Goal: Information Seeking & Learning: Learn about a topic

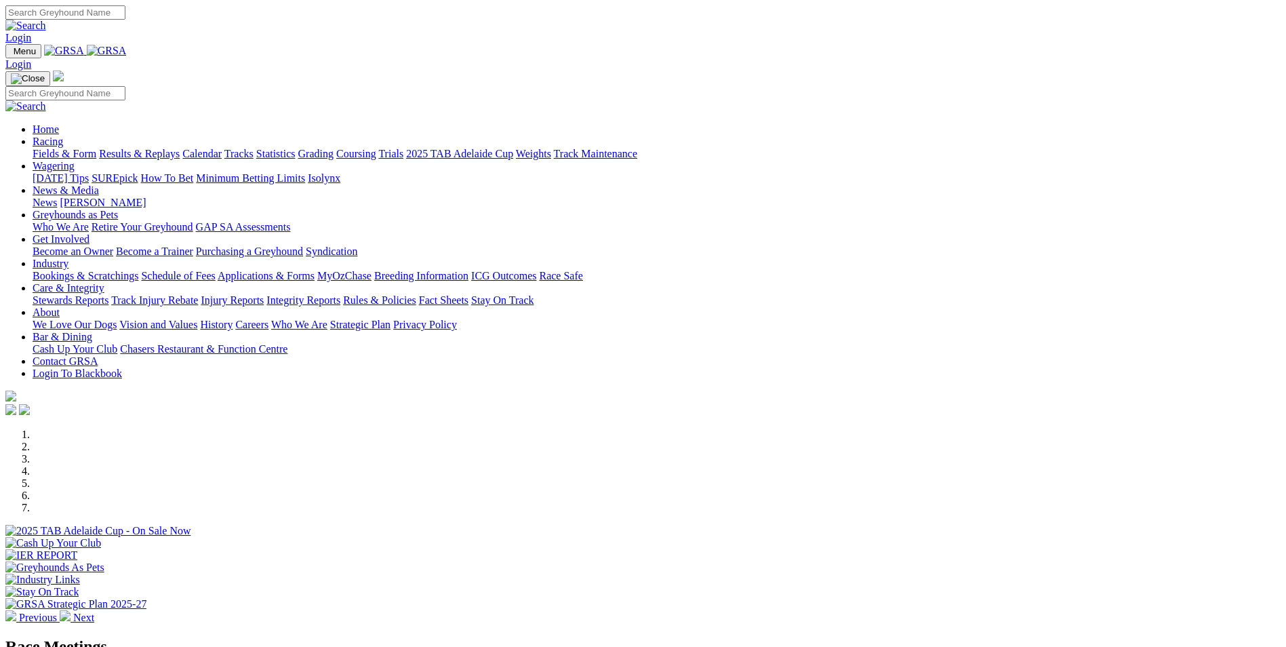
scroll to position [339, 0]
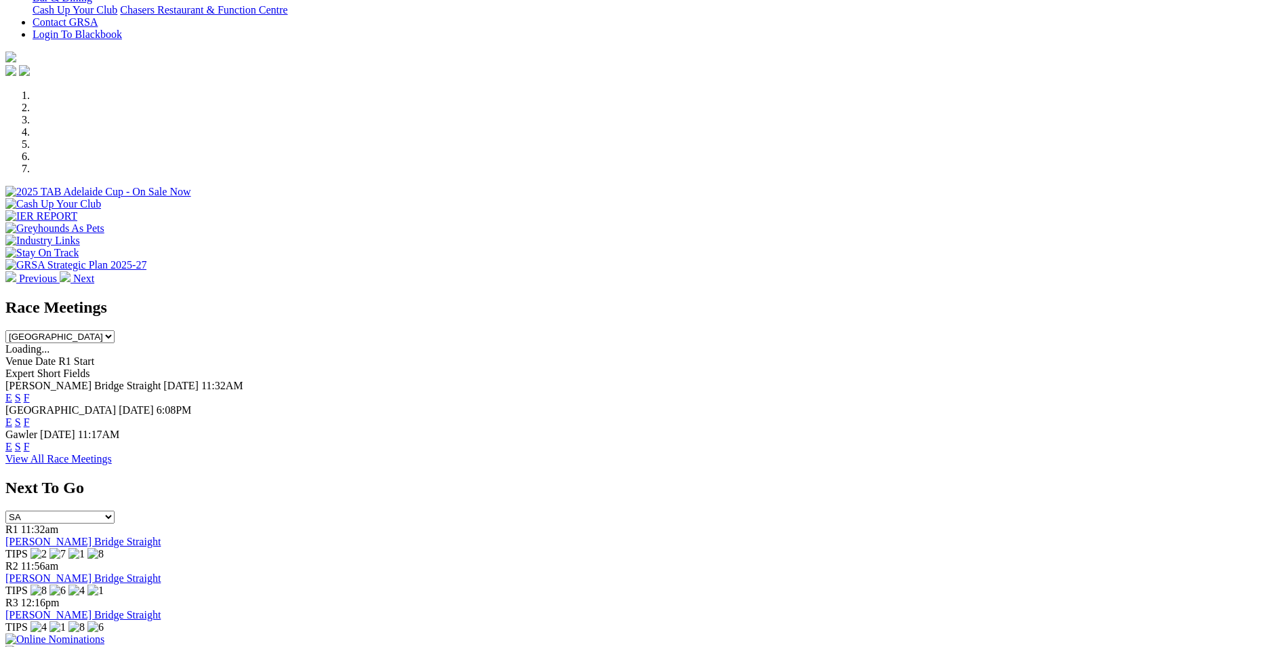
click at [30, 416] on link "F" at bounding box center [27, 422] width 6 height 12
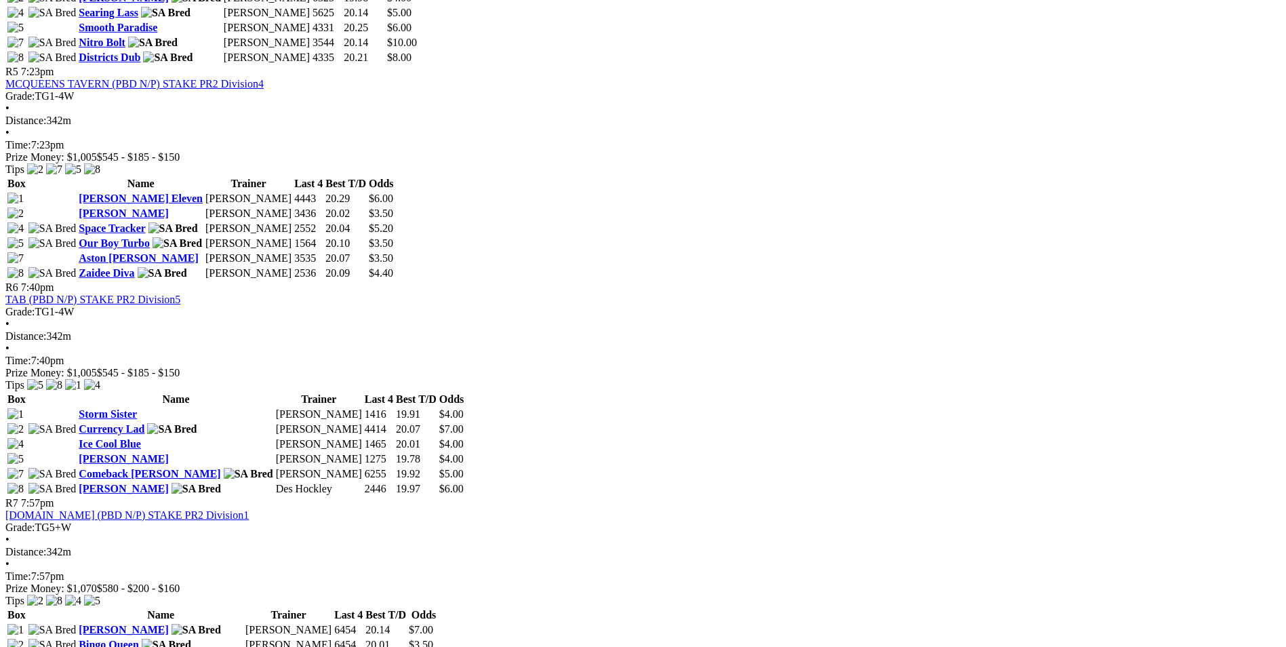
scroll to position [949, 0]
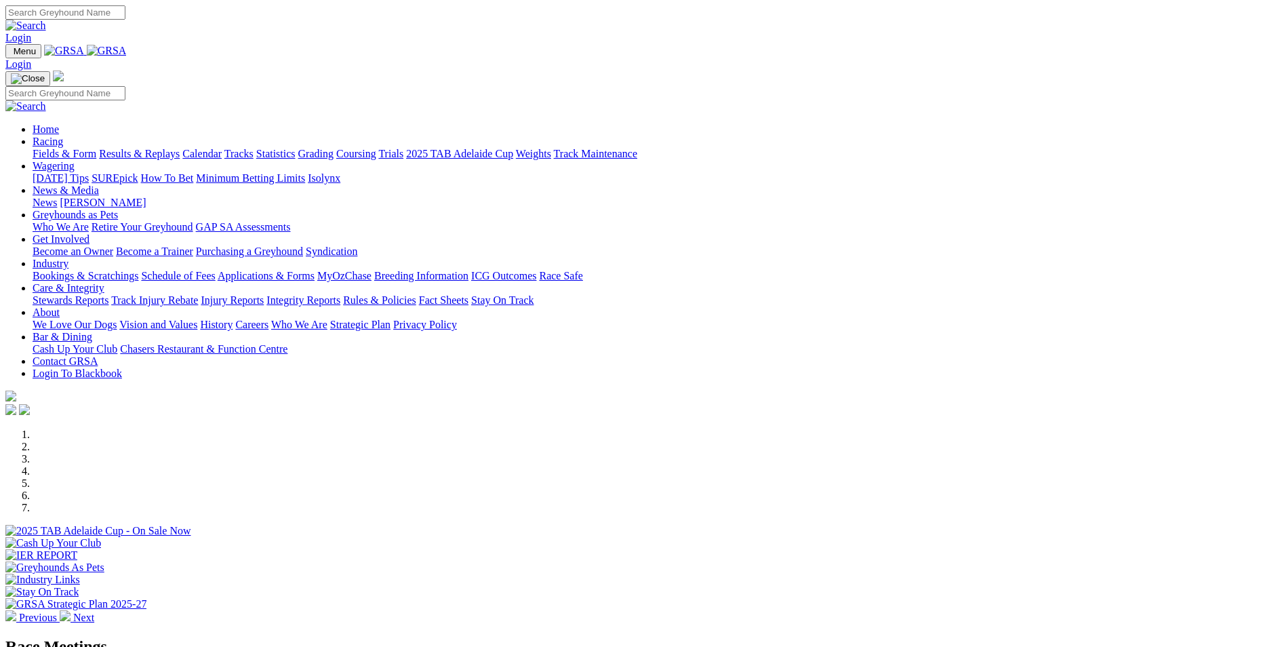
click at [180, 148] on link "Results & Replays" at bounding box center [139, 154] width 81 height 12
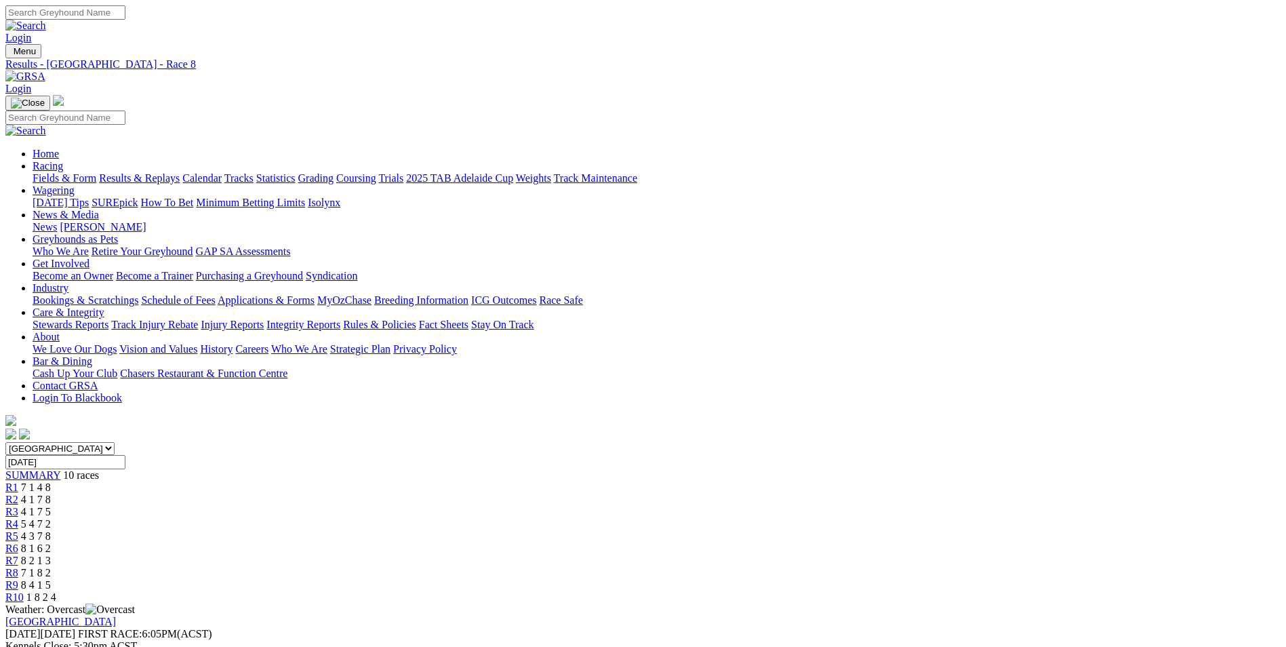
click at [96, 172] on link "Fields & Form" at bounding box center [65, 178] width 64 height 12
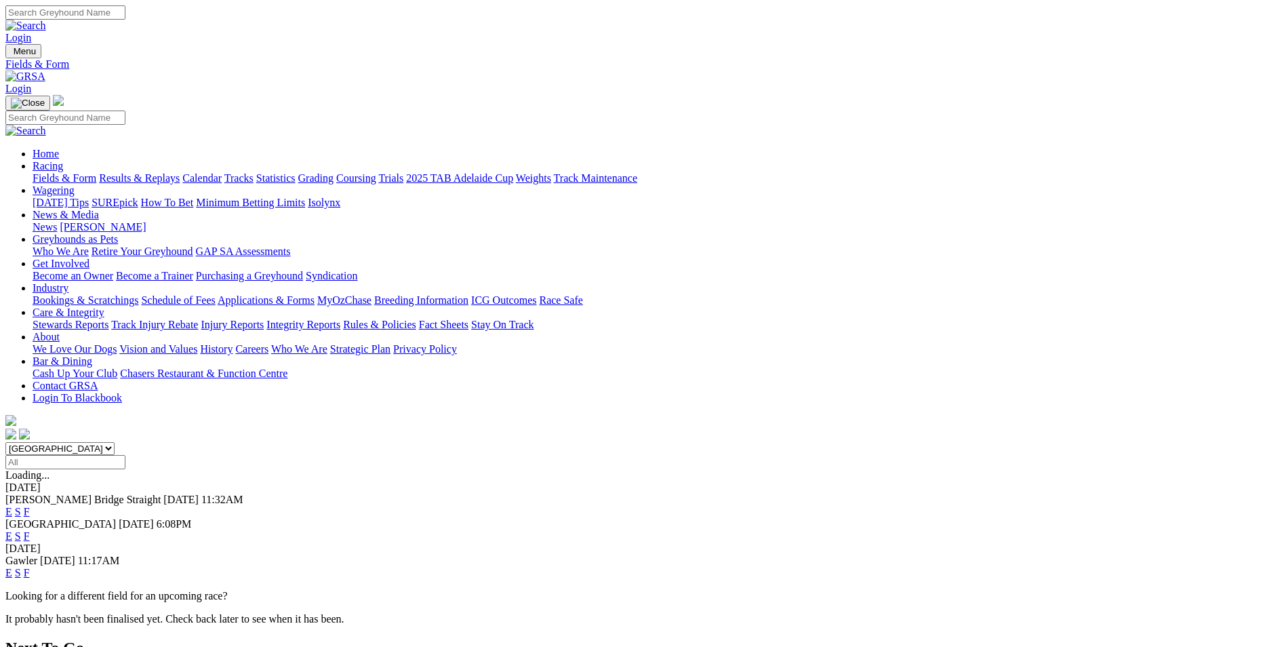
click at [138, 294] on link "Bookings & Scratchings" at bounding box center [86, 300] width 106 height 12
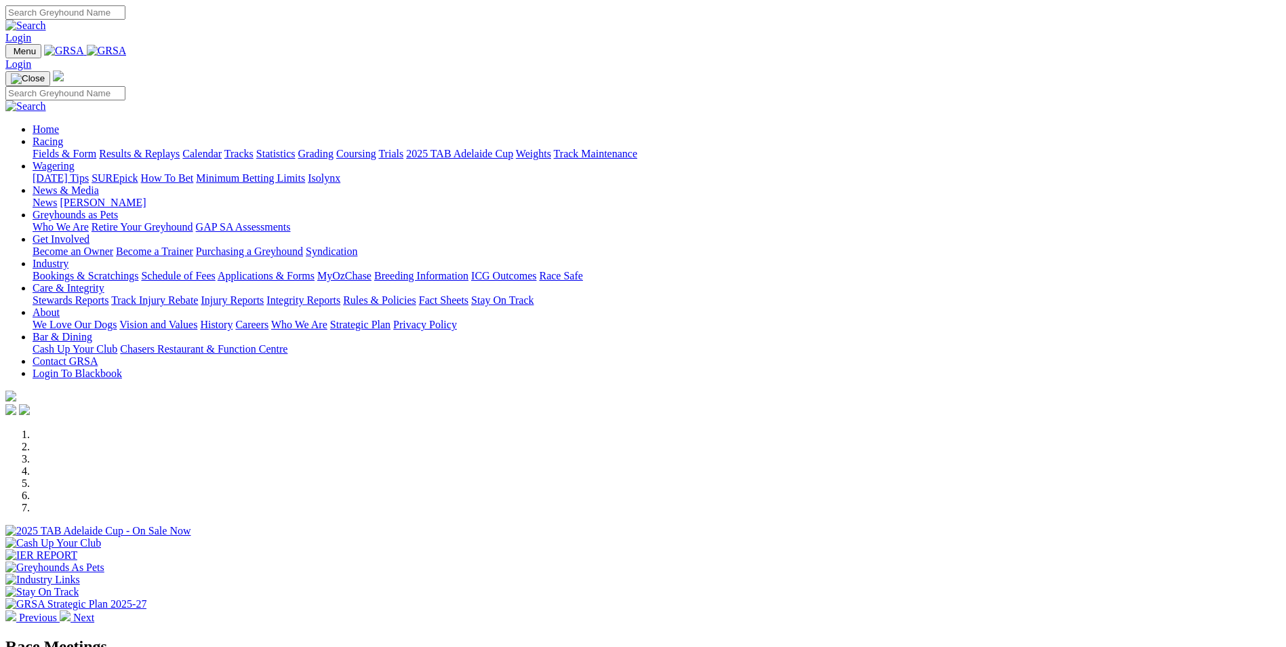
click at [222, 148] on link "Calendar" at bounding box center [201, 154] width 39 height 12
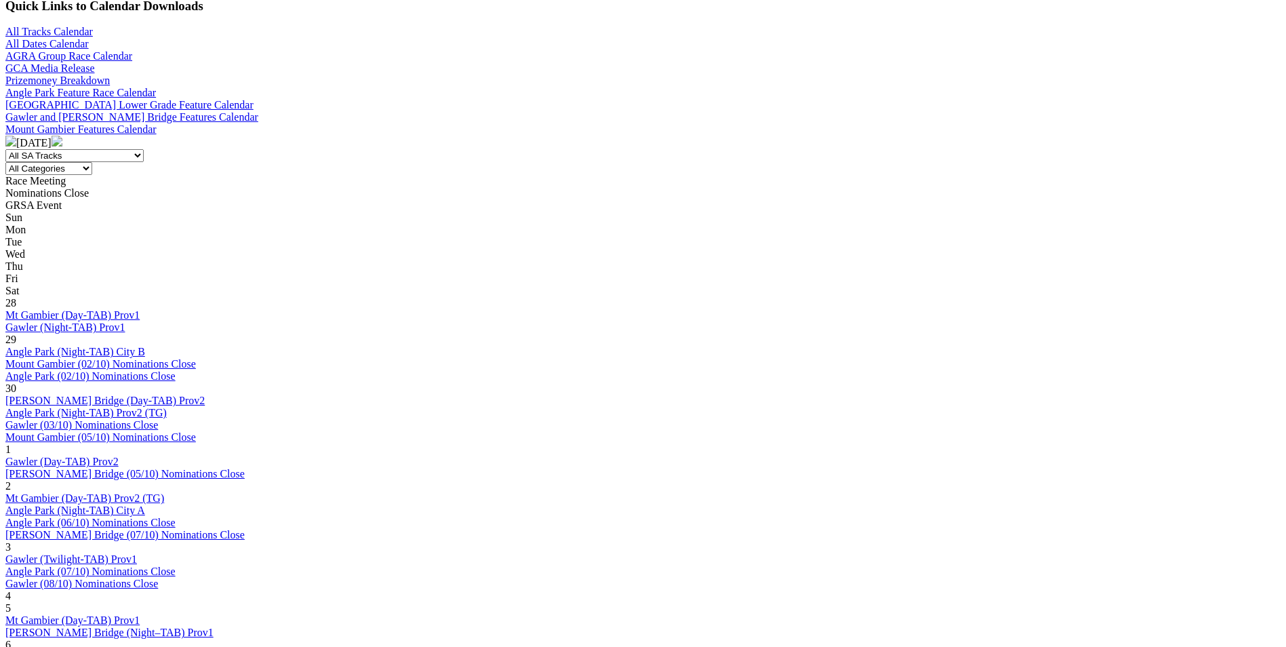
scroll to position [542, 0]
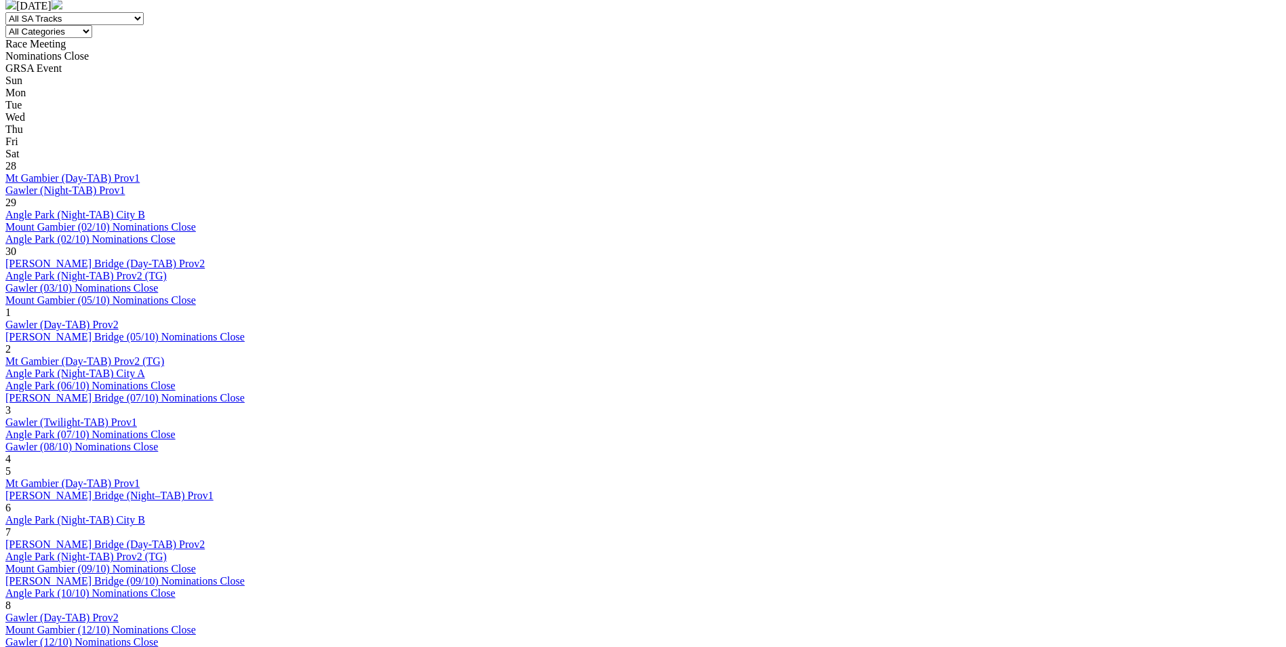
scroll to position [610, 0]
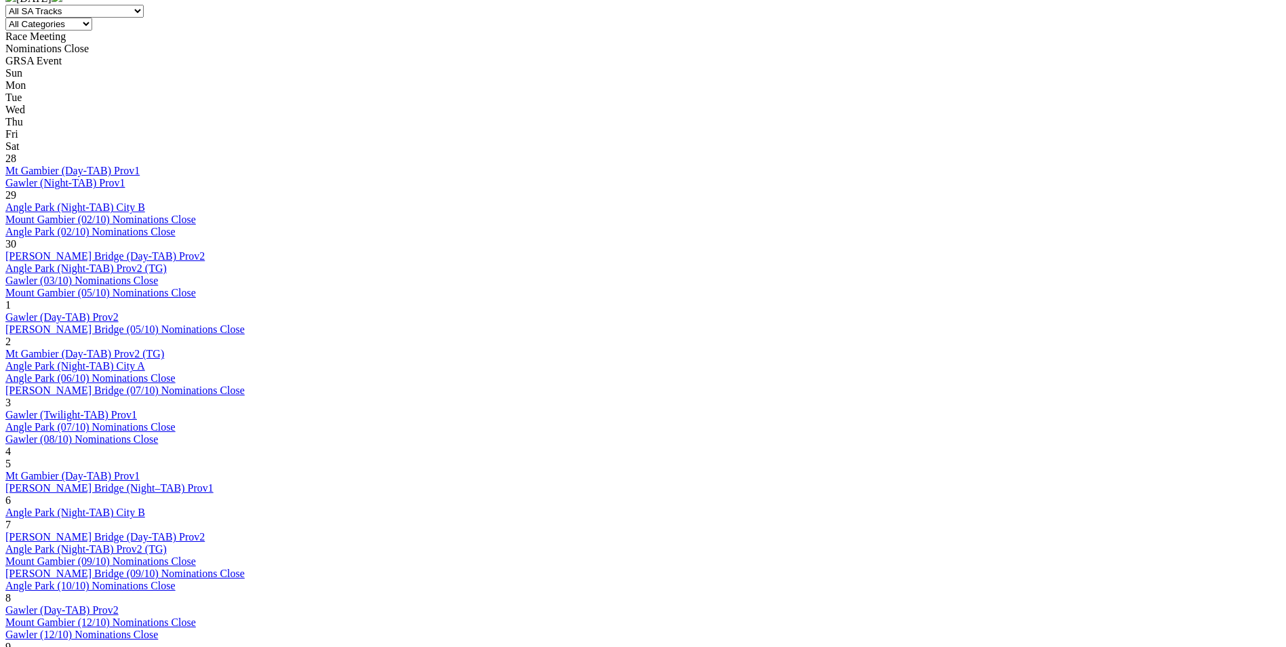
scroll to position [746, 0]
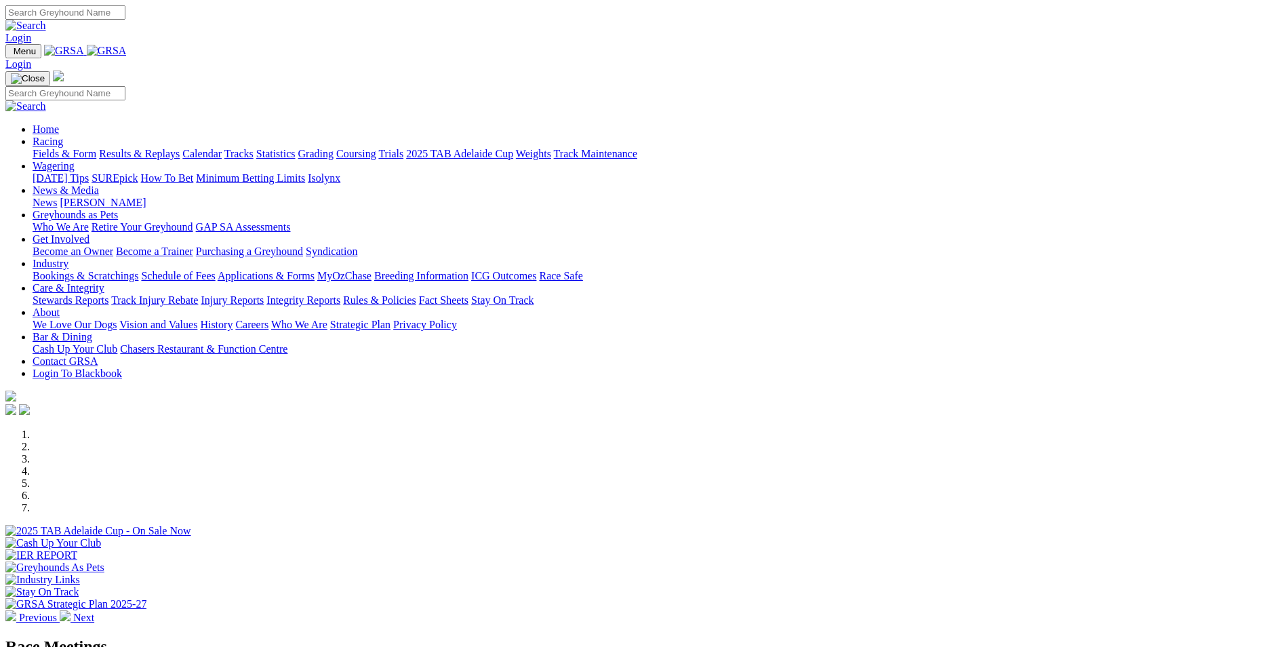
scroll to position [339, 0]
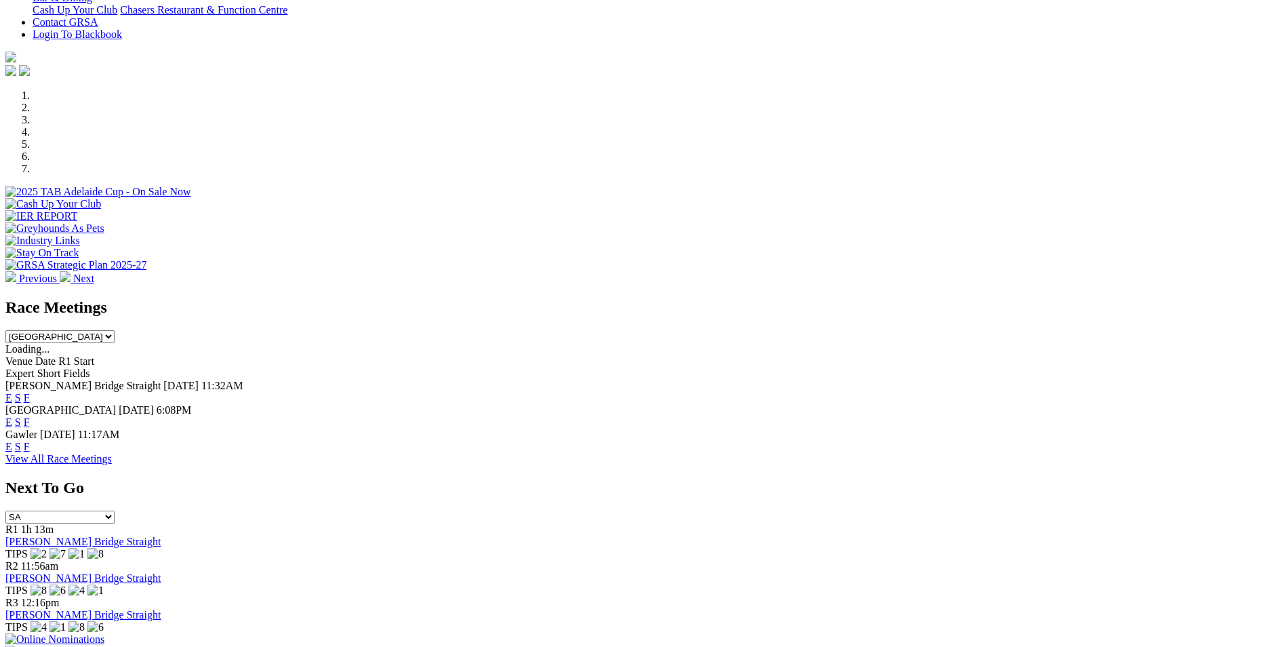
click at [30, 392] on link "F" at bounding box center [27, 398] width 6 height 12
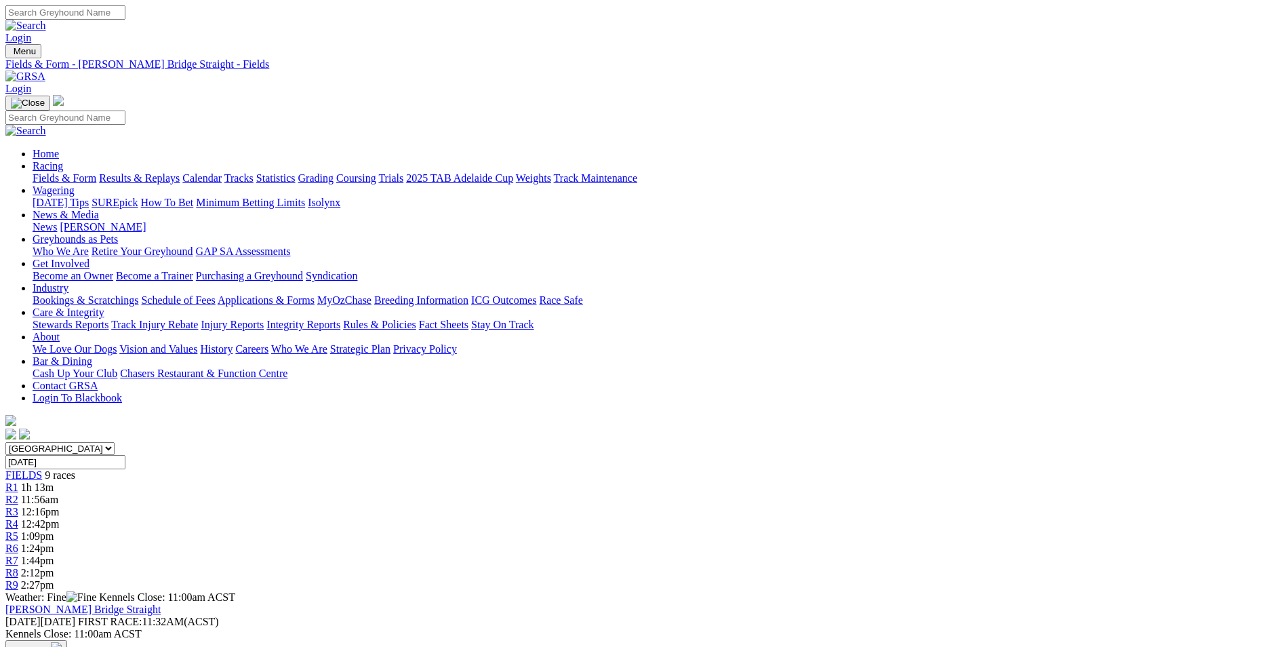
click at [96, 172] on link "Fields & Form" at bounding box center [65, 178] width 64 height 12
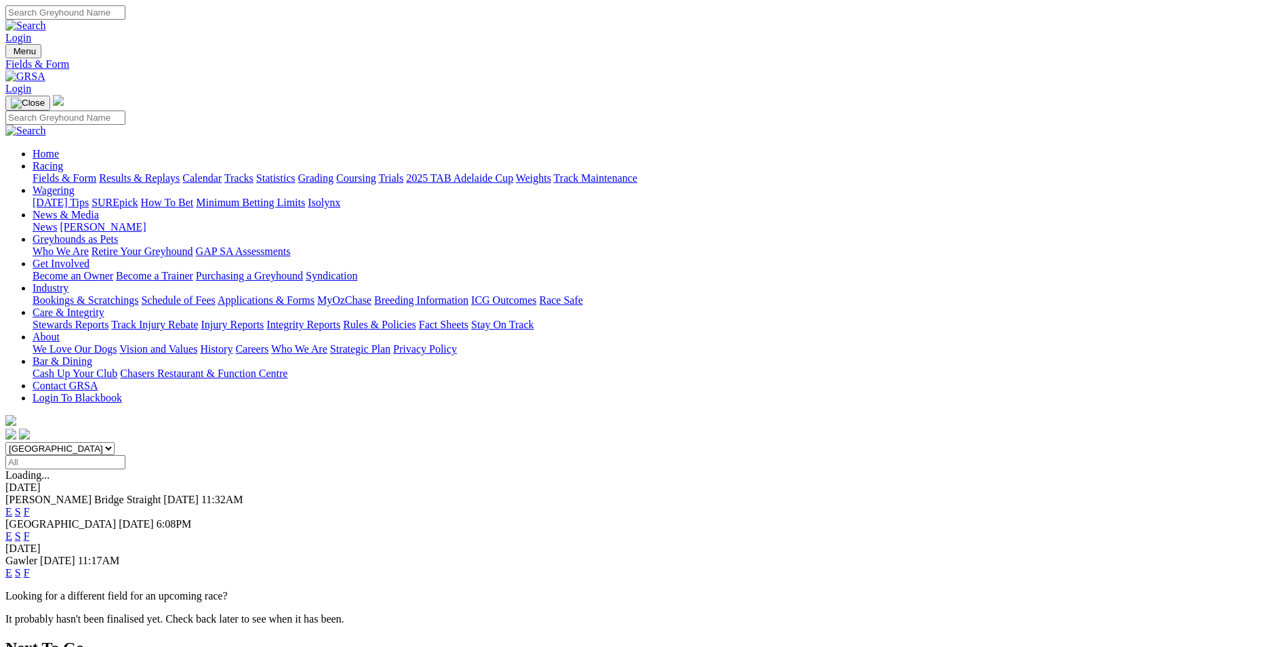
click at [30, 530] on link "F" at bounding box center [27, 536] width 6 height 12
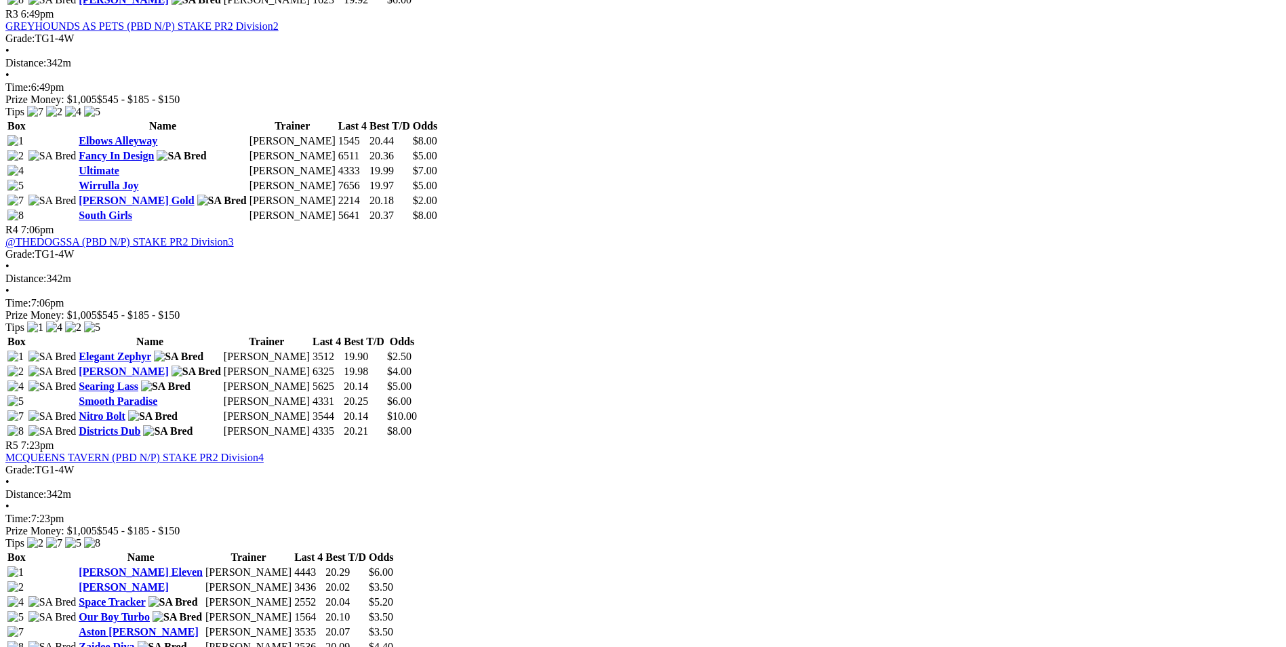
scroll to position [1220, 0]
